Goal: Task Accomplishment & Management: Complete application form

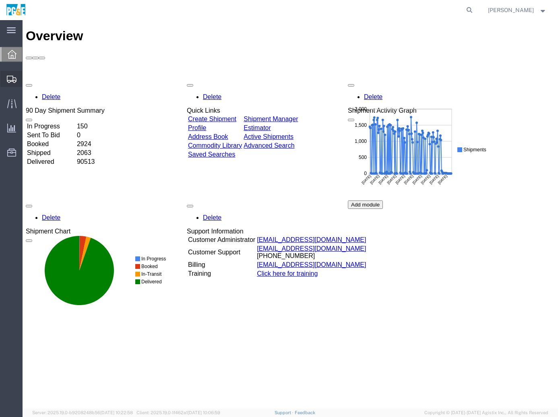
click at [28, 81] on span "Shipments" at bounding box center [25, 79] width 6 height 16
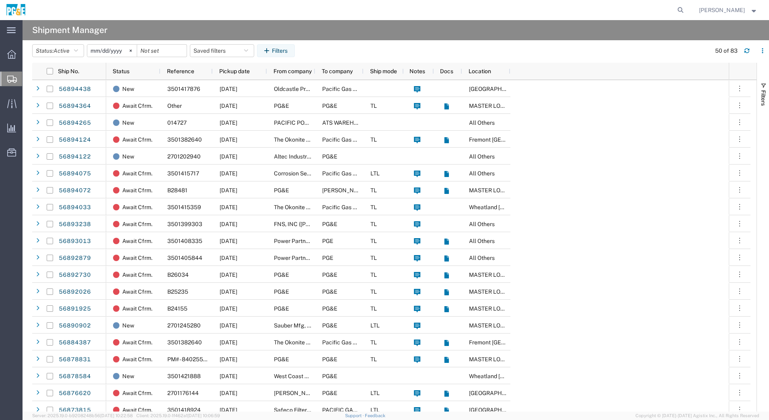
drag, startPoint x: 44, startPoint y: 102, endPoint x: 0, endPoint y: 113, distance: 45.3
click at [0, 0] on span "Create Shipment" at bounding box center [0, 0] width 0 height 0
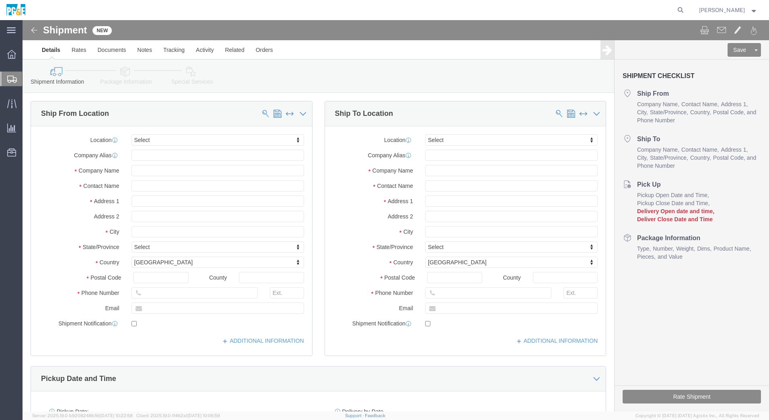
select select
type input "North American Switchgear"
type input "ATTN [PERSON_NAME]"
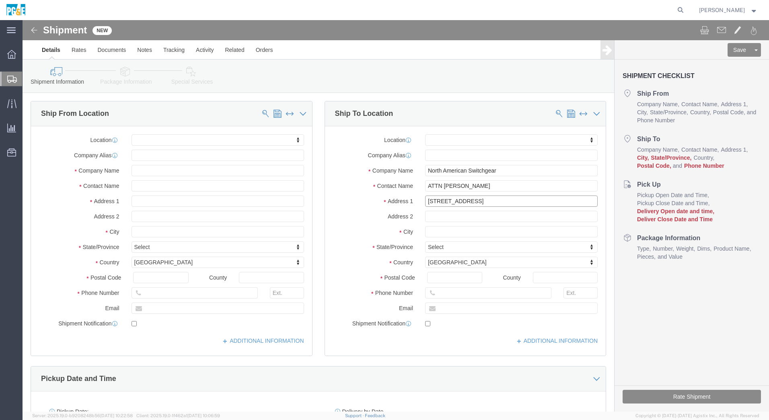
type input "[STREET_ADDRESS]"
type input "[GEOGRAPHIC_DATA]"
type input "o"
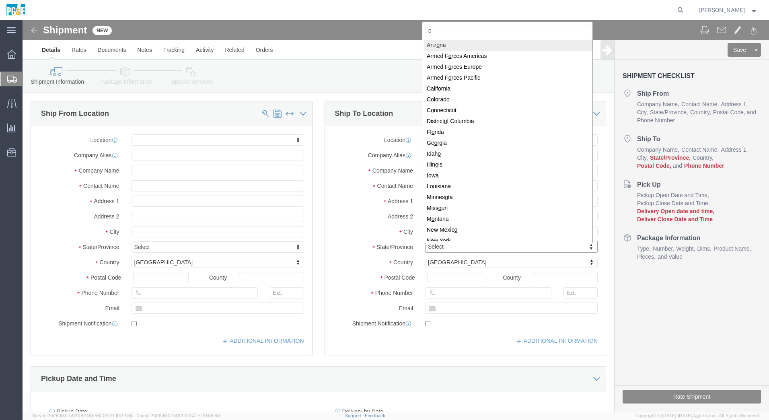
type input "oh"
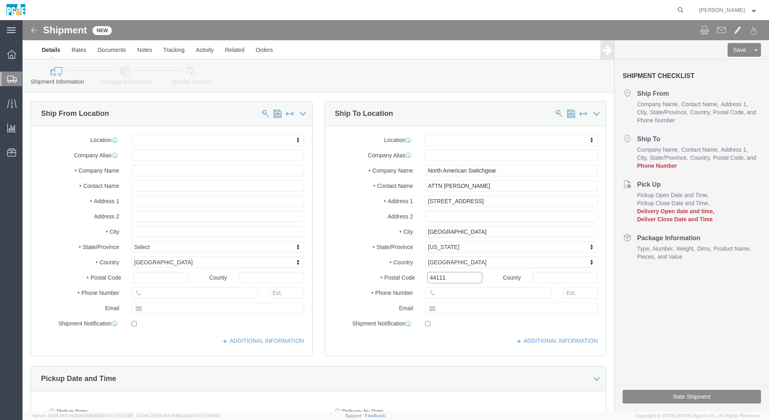
type input "44111"
click input "text"
type input "18009093660"
click input "text"
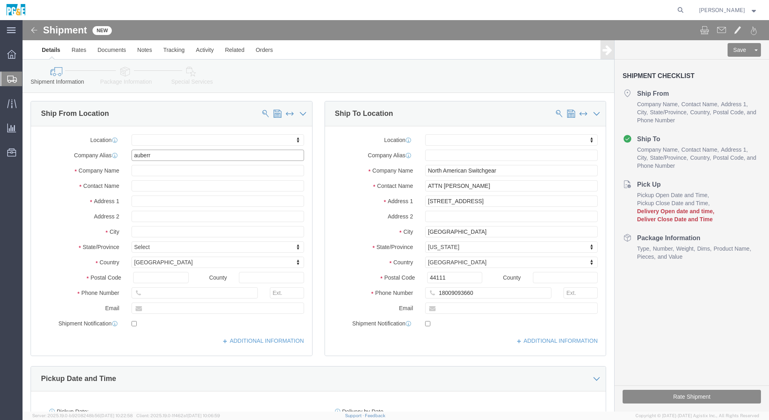
type input "[PERSON_NAME]"
type input "auber"
select select "19662"
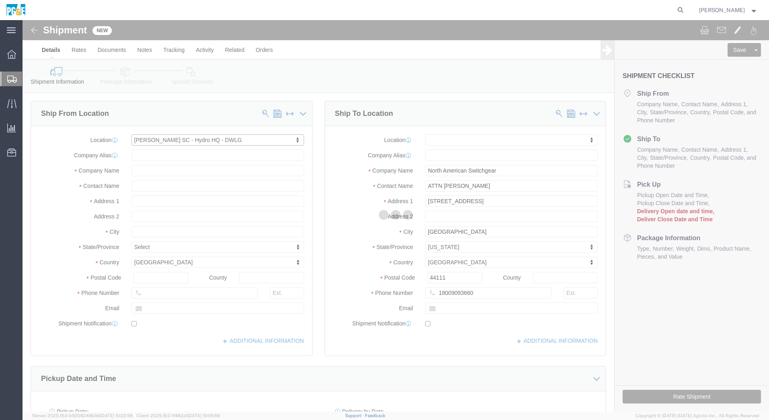
select select "CA"
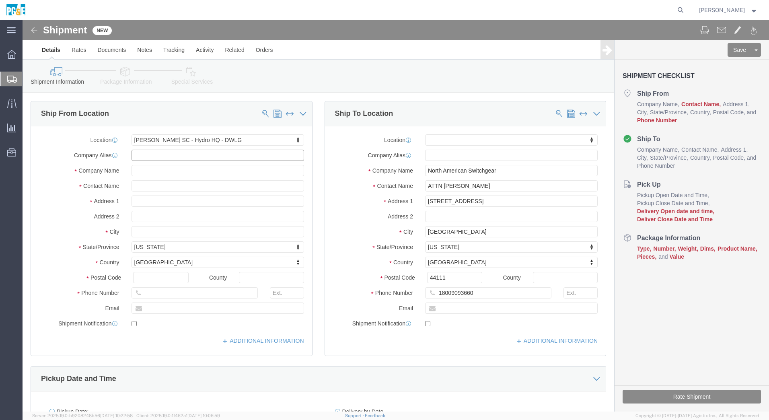
drag, startPoint x: 140, startPoint y: 134, endPoint x: 109, endPoint y: 134, distance: 30.6
click input "text"
type input "7202"
click input "text"
drag, startPoint x: 151, startPoint y: 165, endPoint x: 74, endPoint y: 165, distance: 76.8
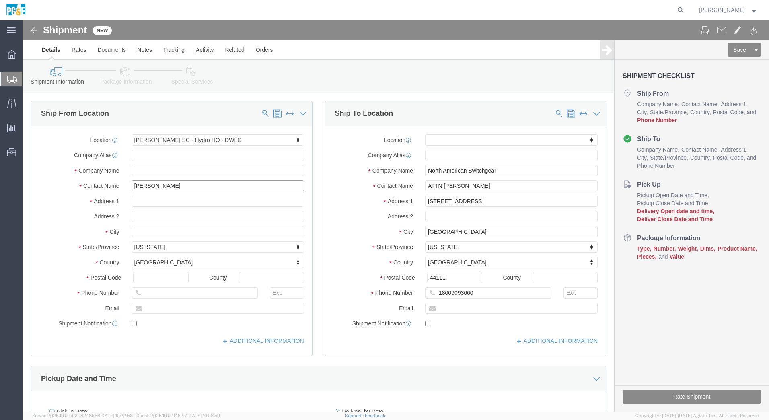
click div "Contact Name [PERSON_NAME]"
type input "S"
type input "[PERSON_NAME] c/o [PERSON_NAME]"
click input "text"
type input "5598556103"
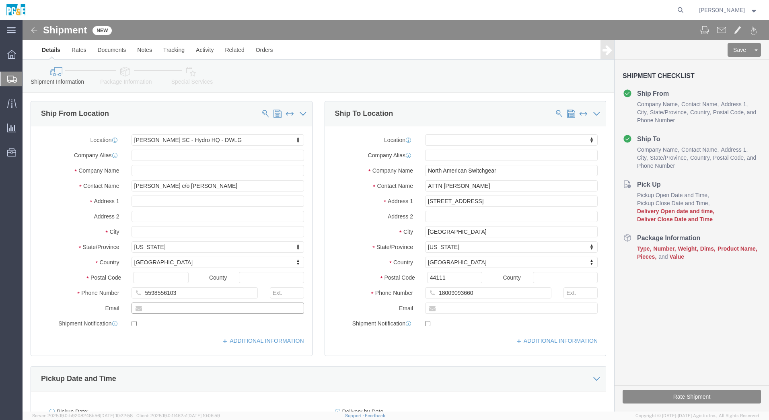
click input "text"
type input "[EMAIL_ADDRESS][DOMAIN_NAME]"
click label
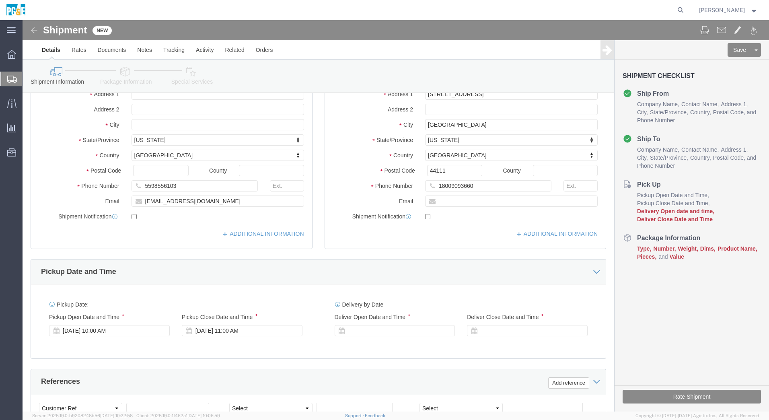
scroll to position [161, 0]
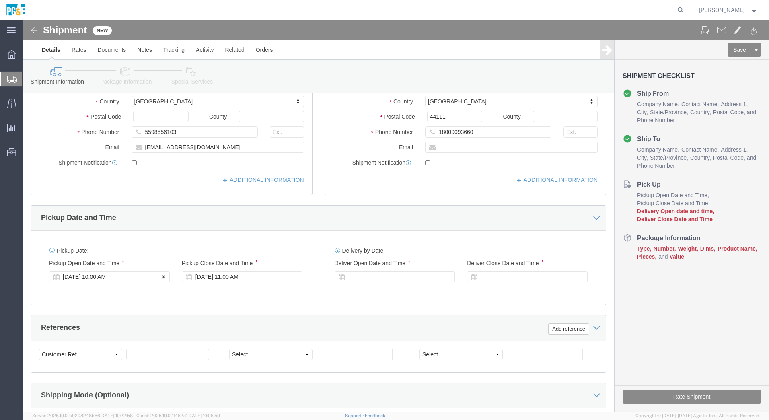
click div "[DATE] 10:00 AM"
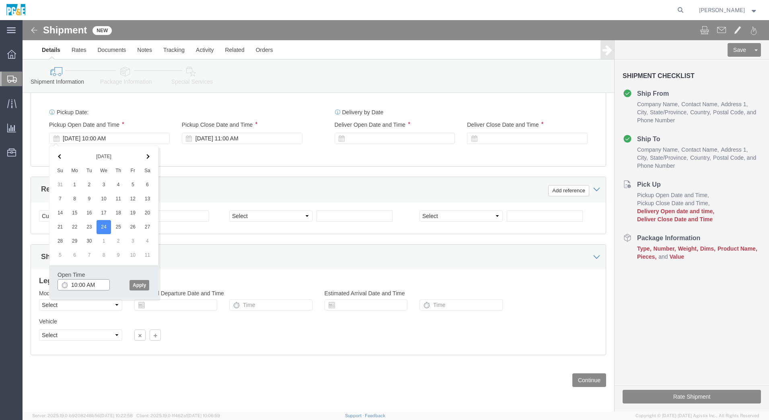
click input "10:00 AM"
type input "8:00 AM"
click button "Apply"
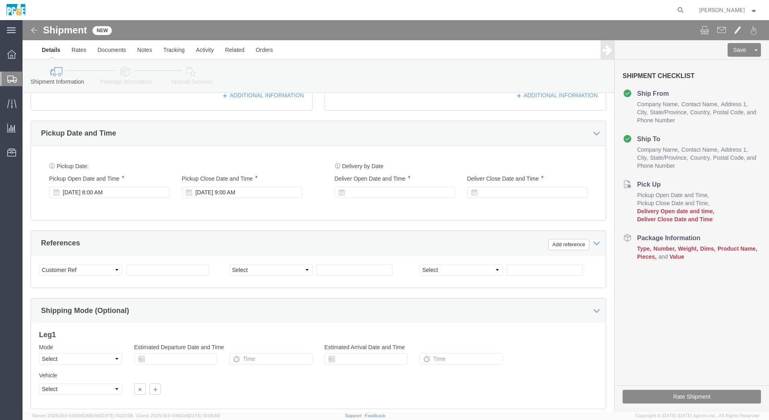
scroll to position [219, 0]
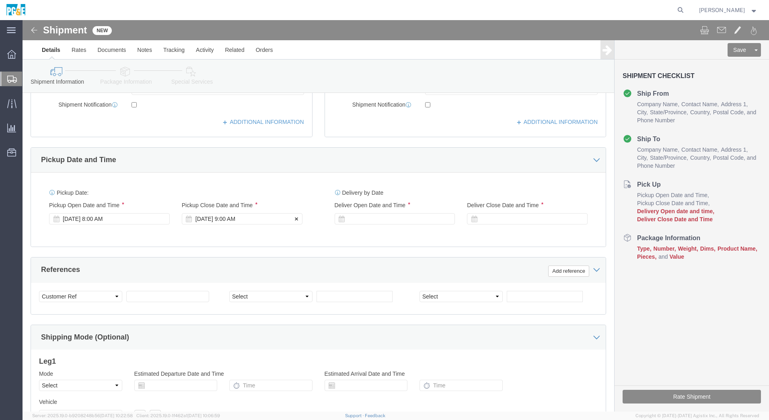
click div "[DATE] 9:00 AM"
click input "4:00 AM"
type input "4:00 PM"
click button "Apply"
click div
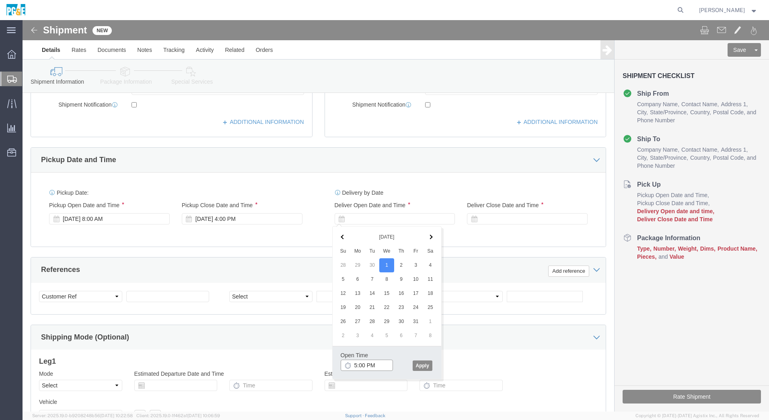
click input "5:00 PM"
click input "9:00 PM"
type input "9:00 AM"
click button "Apply"
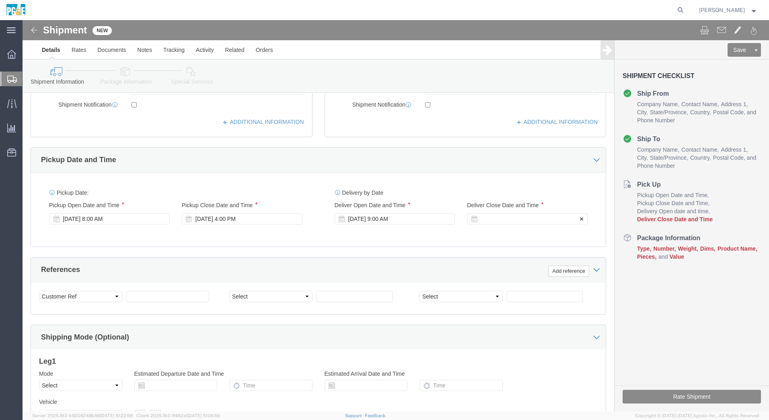
click div
click input "10:00 AM"
click input "5:00 AM"
click input "5:00 PM"
type input "4:00 PM"
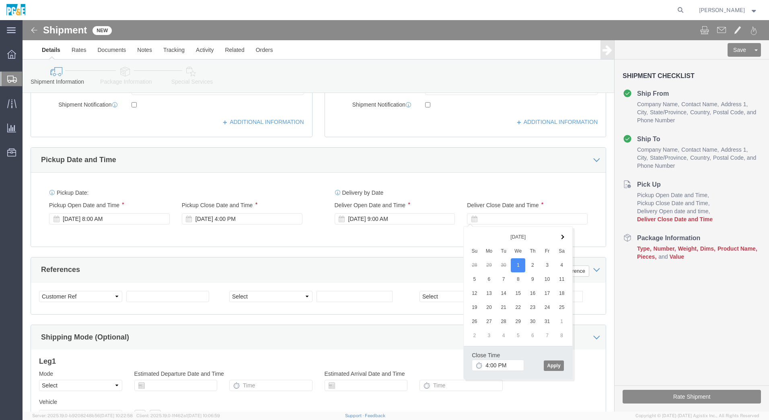
click button "Apply"
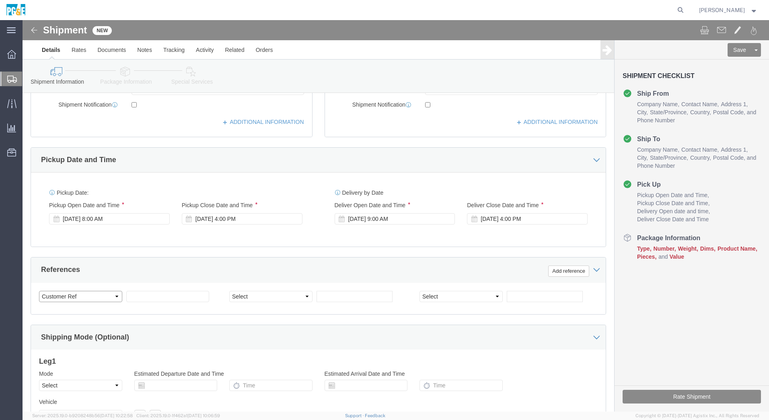
click select "Select Account Type Activity ID Airline Appointment Number ASN Batch Request # …"
select select "ORDERNUM"
click select "Select Account Type Activity ID Airline Appointment Number ASN Batch Request # …"
drag, startPoint x: 107, startPoint y: 275, endPoint x: 111, endPoint y: 277, distance: 4.9
click input "text"
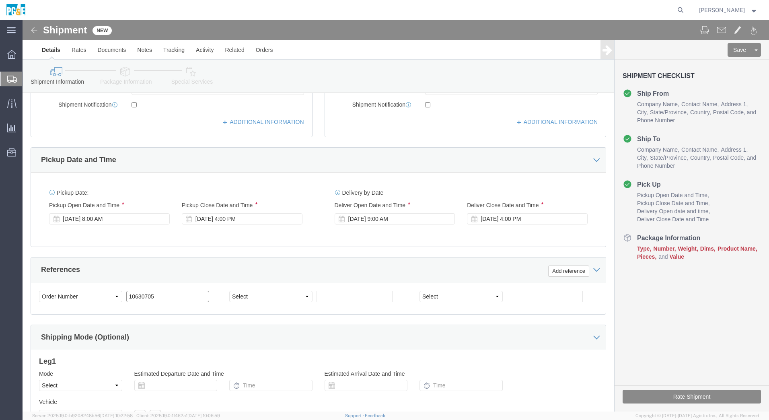
type input "10630705"
click div "Select Account Type Activity ID Airline Appointment Number ASN Batch Request # …"
click select "Select Account Type Activity ID Airline Appointment Number ASN Batch Request # …"
click div "References Add reference Select Account Type Activity ID Airline Appointment Nu…"
drag, startPoint x: 355, startPoint y: 267, endPoint x: 266, endPoint y: 250, distance: 90.5
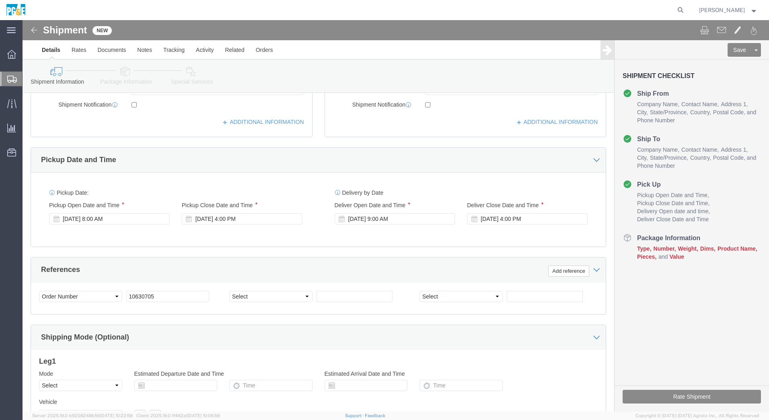
click div "References Add reference"
click select "Select Account Type Activity ID Airline Appointment Number ASN Batch Request # …"
click div "Ship From Location Location [GEOGRAPHIC_DATA] [GEOGRAPHIC_DATA] - Hydro HQ - DW…"
click select "Select Account Type Activity ID Airline Appointment Number ASN Batch Request # …"
click div "References Add reference"
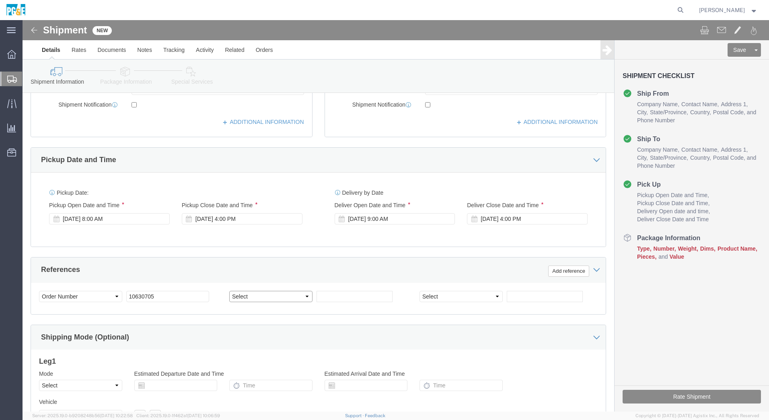
click select "Select Account Type Activity ID Airline Appointment Number ASN Batch Request # …"
select select "DOCN"
click select "Select Account Type Activity ID Airline Appointment Number ASN Batch Request # …"
click input "text"
type input "51320"
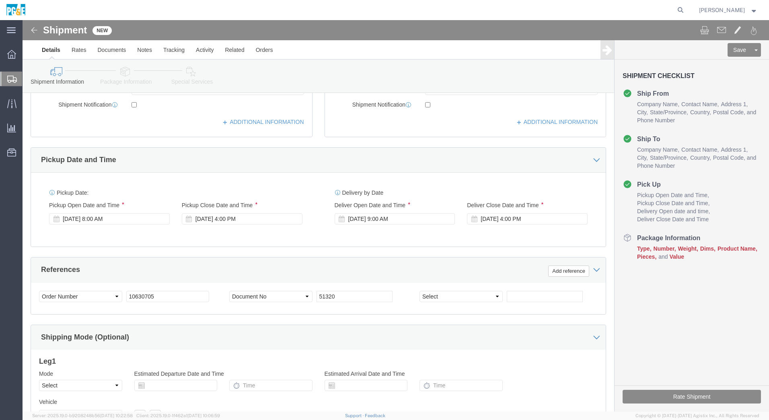
click div "References Add reference"
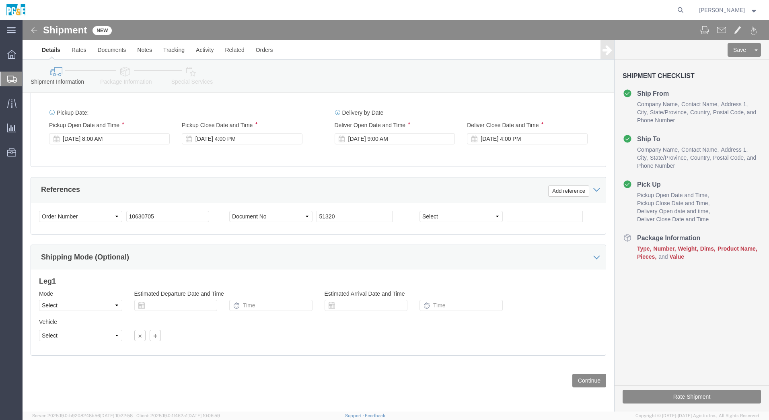
scroll to position [299, 0]
click button "Continue"
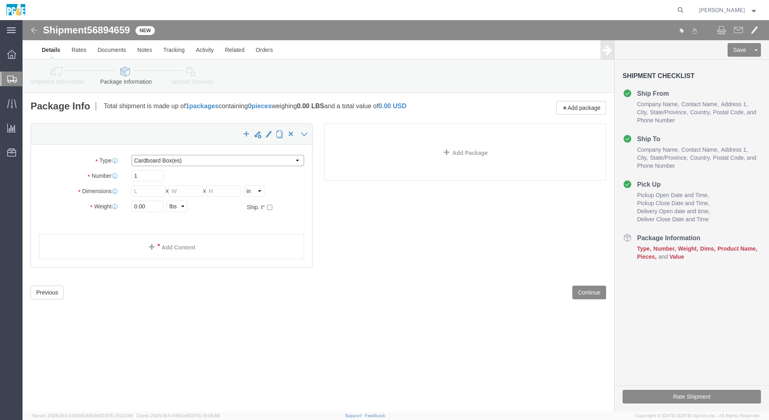
click select "Select Bulk Bundle(s) Cardboard Box(es) Carton(s) Crate(s) Drum(s) (Fiberboard)…"
select select "CRAT"
click select "Select Bulk Bundle(s) Cardboard Box(es) Carton(s) Crate(s) Drum(s) (Fiberboard)…"
drag, startPoint x: 126, startPoint y: 171, endPoint x: 97, endPoint y: 177, distance: 29.4
click div "Package Type Select Bulk Bundle(s) Cardboard Box(es) Carton(s) Crate(s) Drum(s)…"
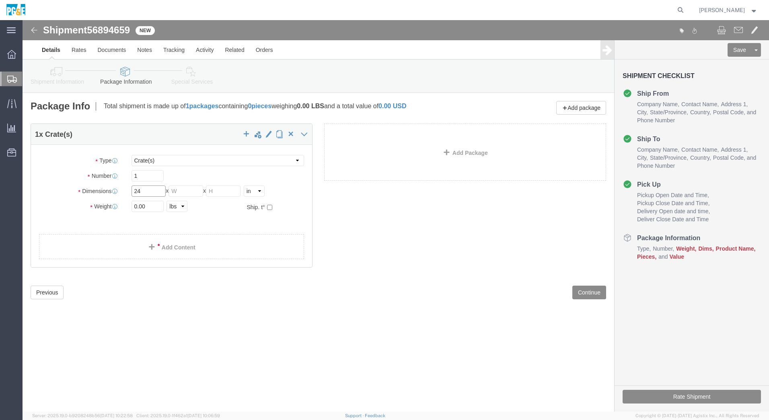
type input "24"
type input "25"
type input "28"
drag, startPoint x: 132, startPoint y: 182, endPoint x: 36, endPoint y: 185, distance: 95.8
click div "Weight 0.00 Select kgs lbs Ship. t°"
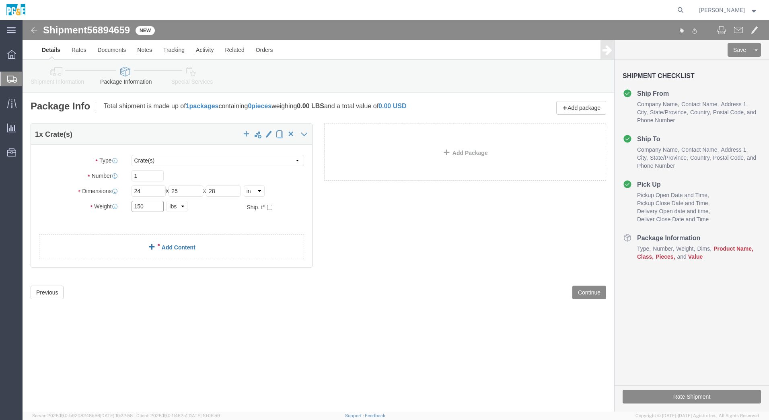
type input "150"
click link "Add Content"
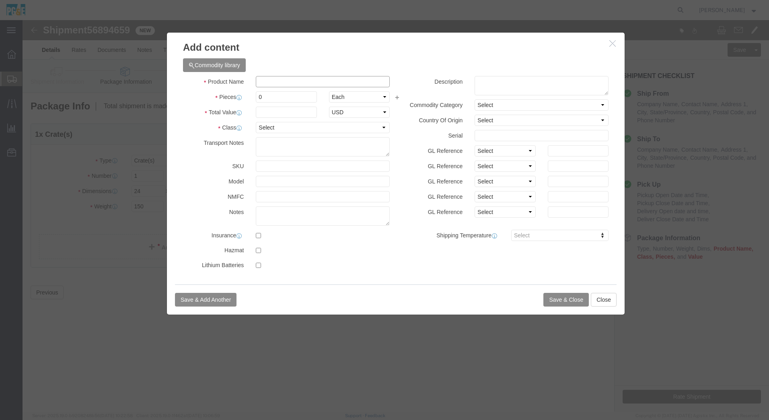
click input "text"
type input "AKF-2-25 Field Circuit Breaker"
drag, startPoint x: 267, startPoint y: 78, endPoint x: 208, endPoint y: 81, distance: 58.4
click div "Pieces 0 Select Bag Barrels 100Board Feet Bottle Box Blister Pack Carats Can Ca…"
type input "1"
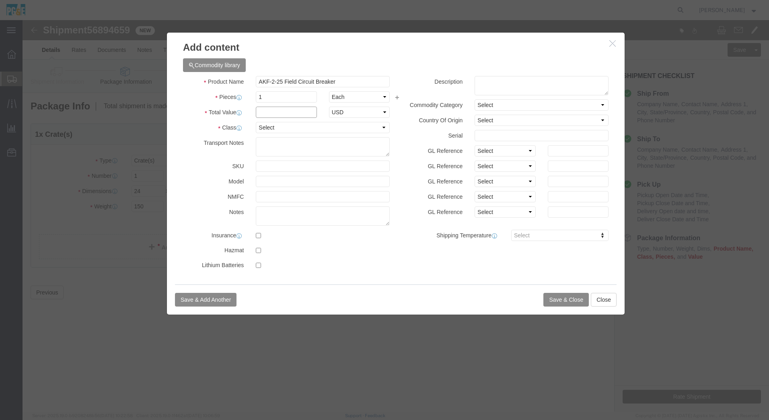
click input "text"
type input "10000"
click select "Select 50 55 60 65 70 85 92.5 100 125 175 250 300 400"
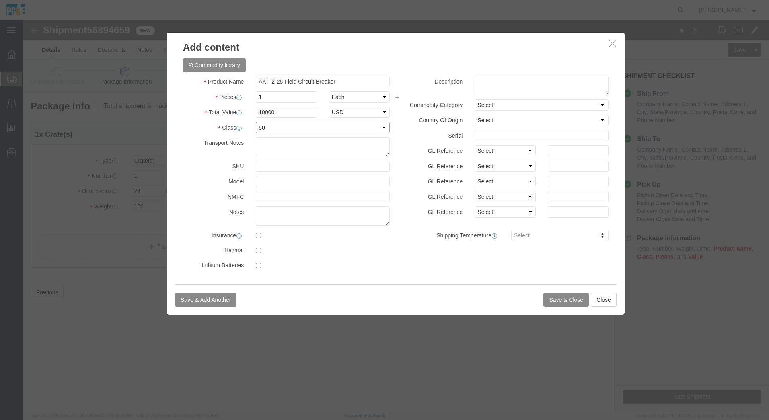
select select "70"
click select "Select 50 55 60 65 70 85 92.5 100 125 175 250 300 400"
click button "Save & Close"
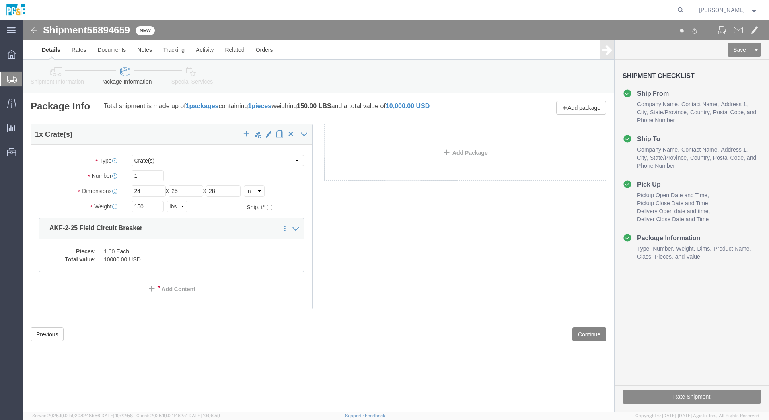
click button "Continue"
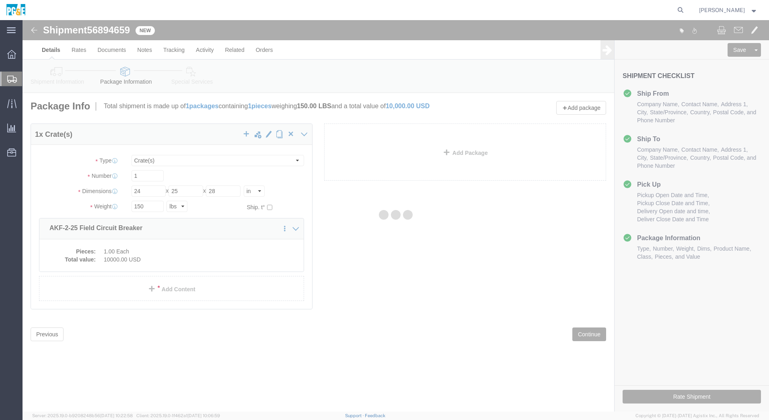
select select
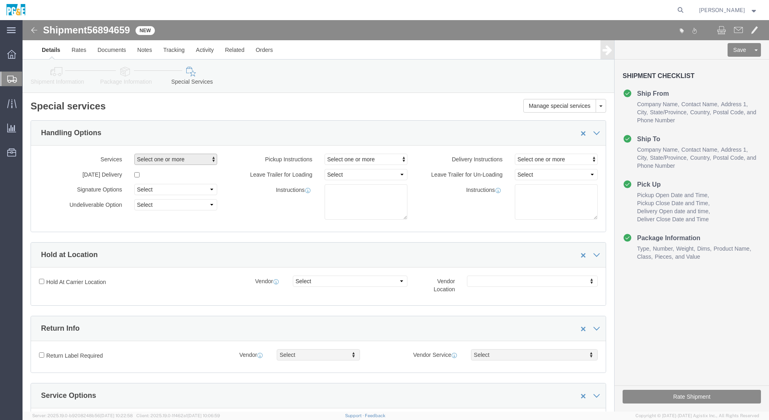
click span "Select one or more"
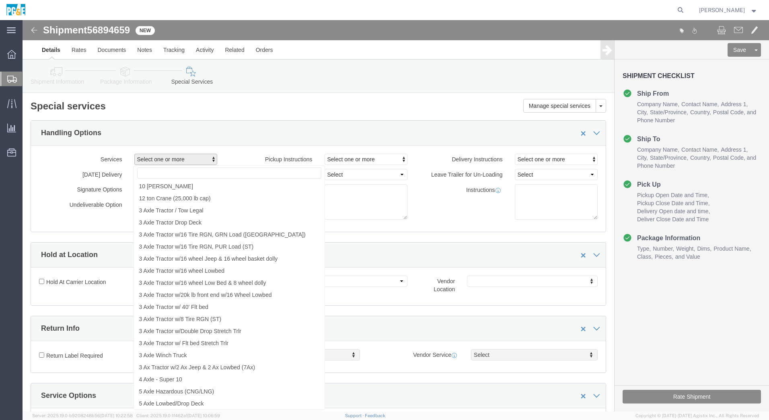
click div "Handling Options"
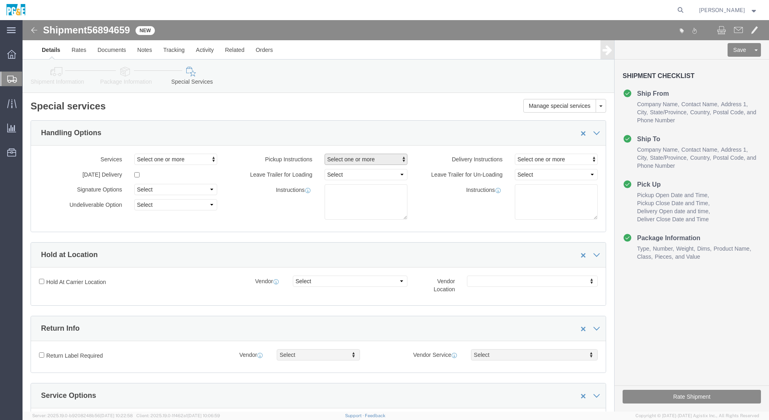
click span "Select one or more"
click link "Lift Gate"
select select "PICKUP_LIFT_GATE"
click div "Handling Options"
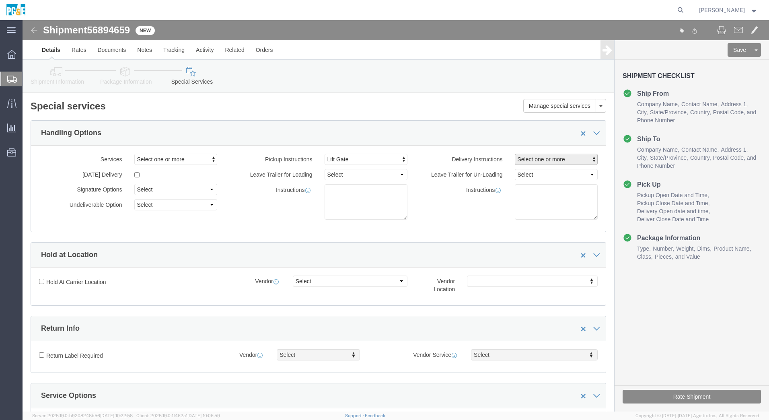
click span "Select one or more"
click span "Lift Gate"
select select "DELIVERY_LIFT_GATE"
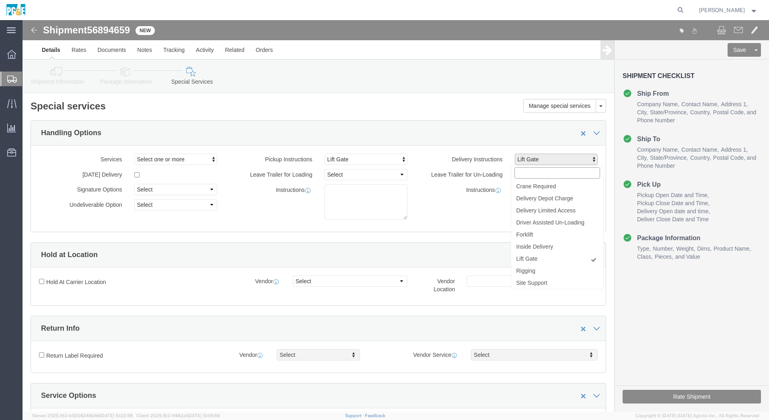
scroll to position [37, 0]
click div "Handling Options"
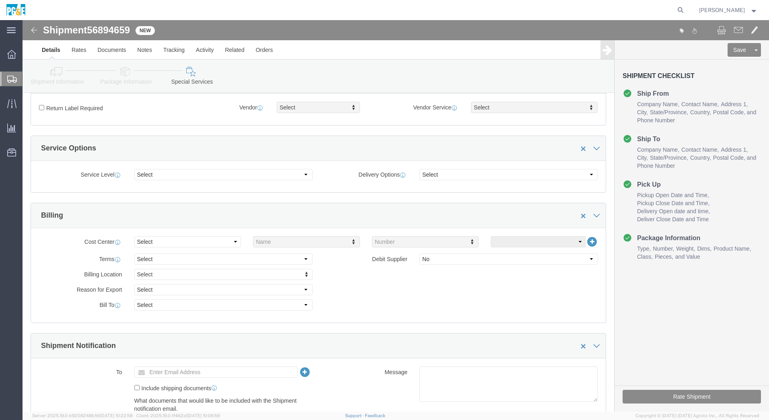
scroll to position [282, 0]
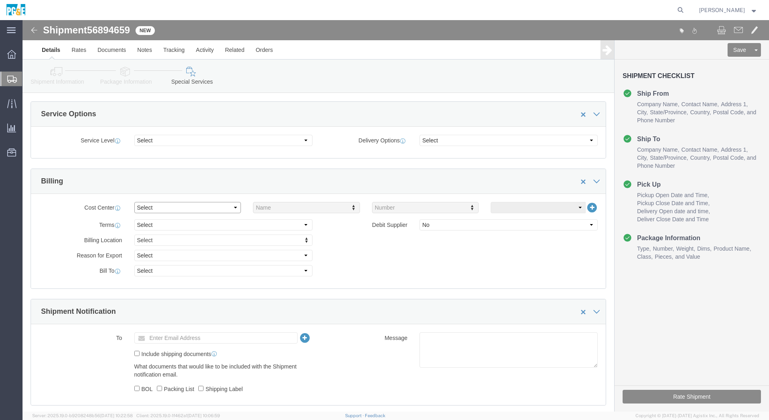
click select "Select Buyer Cost Center Department Operations Number Order Number Sales Person"
select select "ORDER_NUMBER"
click select "Select Buyer Cost Center Department Operations Number Order Number Sales Person"
type input "10630705"
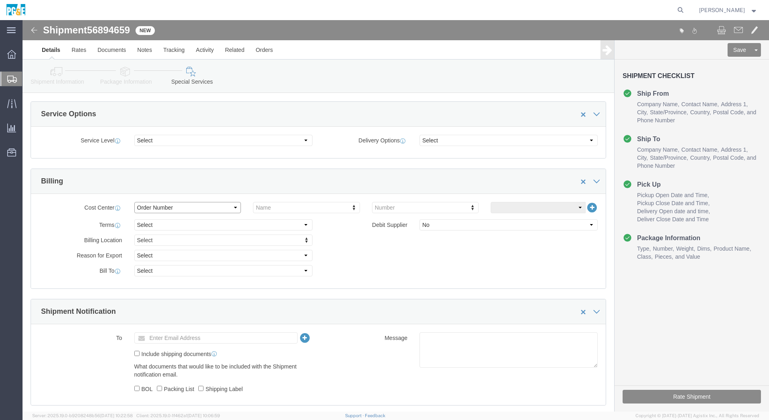
click select "Select Buyer Cost Center Department Operations Number Order Number Sales Person"
select select
click select "Select Buyer Cost Center Department Operations Number Order Number Sales Person"
click label "Billing Location"
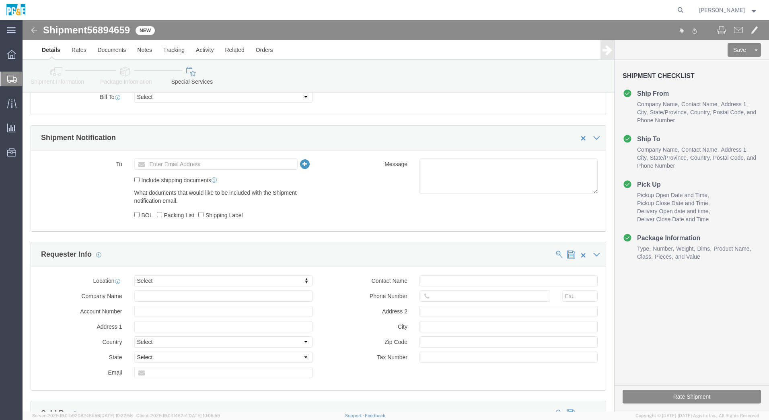
scroll to position [443, 0]
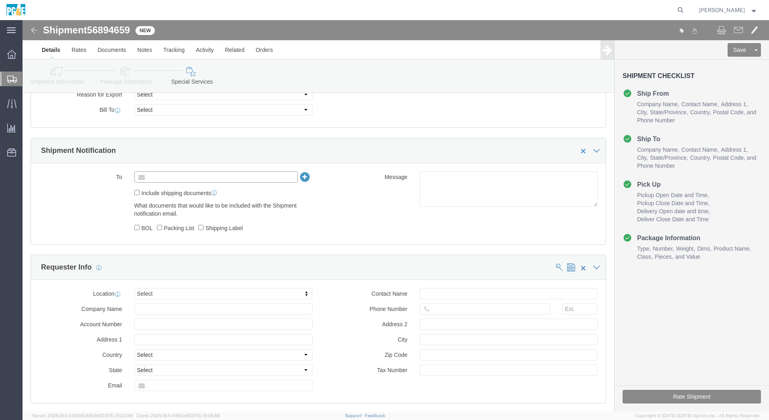
click input "text"
type input "[EMAIL_ADDRESS][DOMAIN_NAME]"
click label "Include shipping documents"
click input "Include shipping documents"
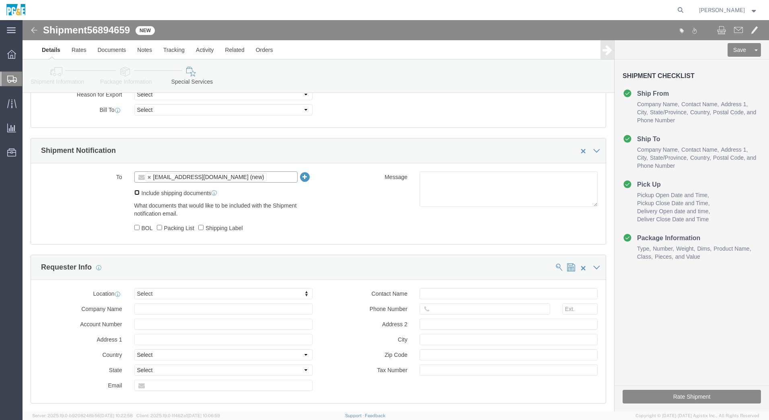
checkbox input "true"
click label "BOL"
click input "BOL"
checkbox input "true"
click label "Shipping Label"
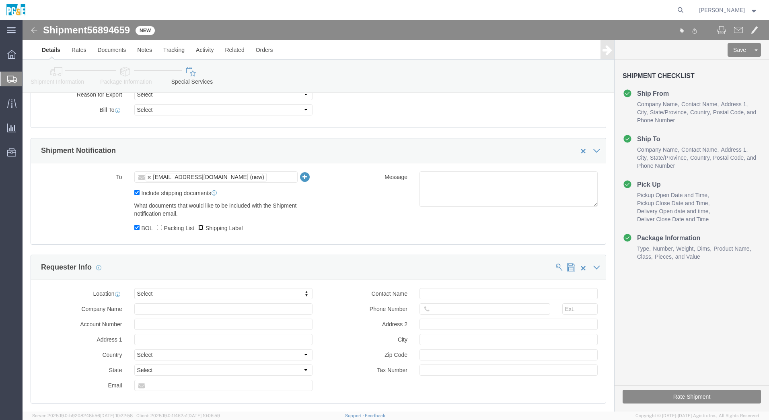
click input "Shipping Label"
checkbox input "true"
click label "Packing List"
click input "Packing List"
click label "Packing List"
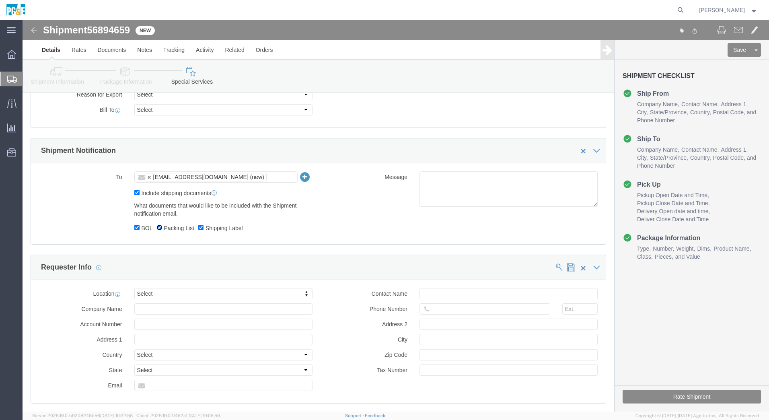
click input "Packing List"
checkbox input "false"
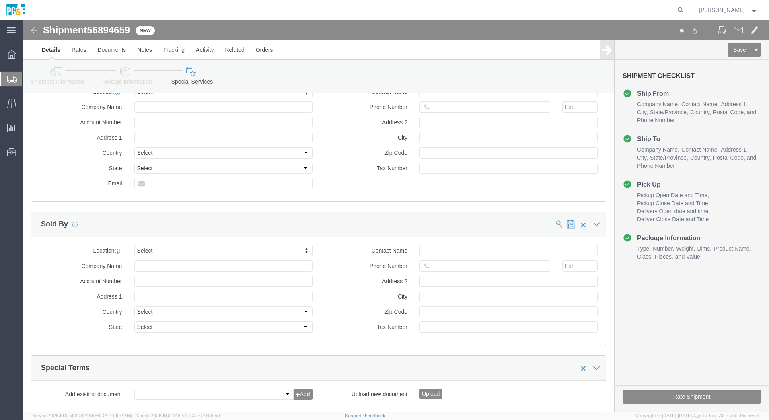
scroll to position [702, 0]
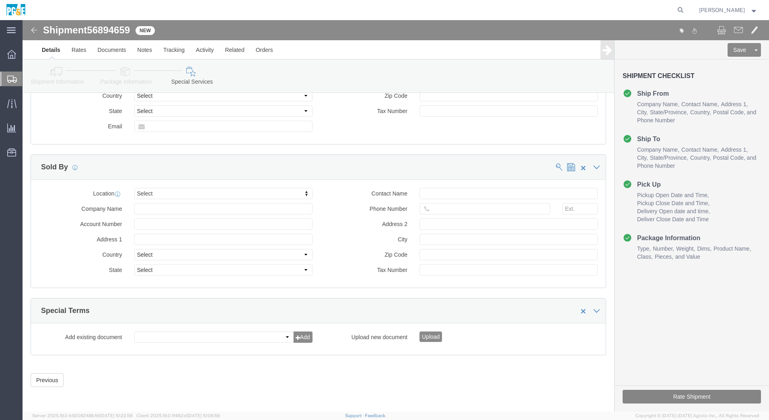
click button "Rate Shipment"
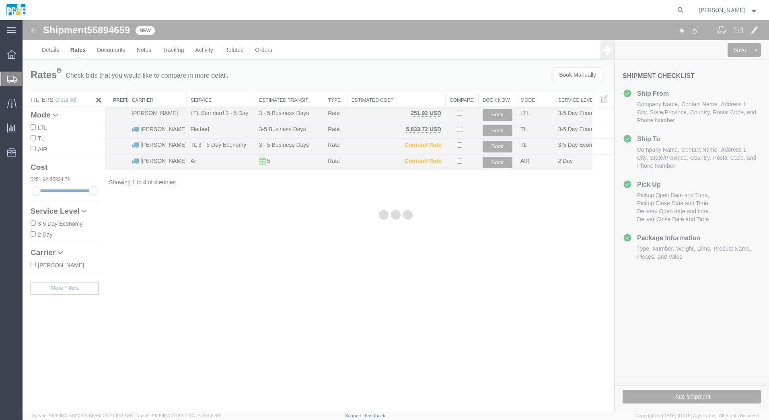
scroll to position [0, 0]
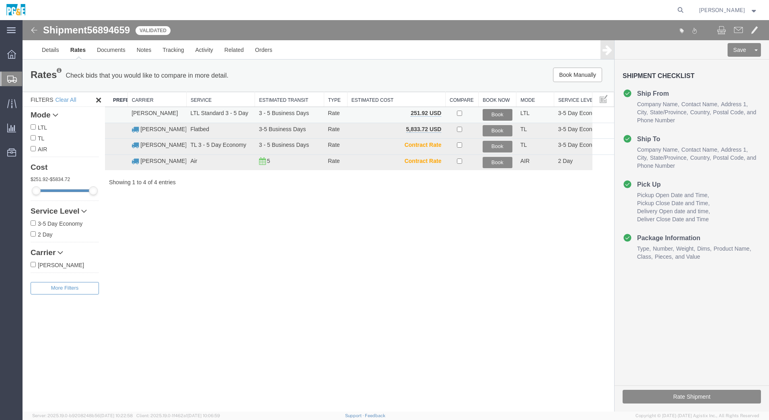
click at [497, 111] on button "Book" at bounding box center [498, 115] width 30 height 12
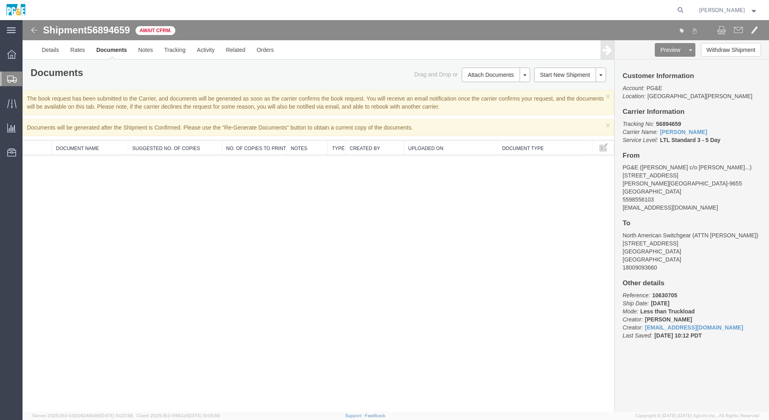
click at [448, 194] on div "Shipment 56894659 0 of 0 Await Cfrm. Details Rates Documents Notes Tracking Act…" at bounding box center [396, 215] width 747 height 391
